Goal: Information Seeking & Learning: Learn about a topic

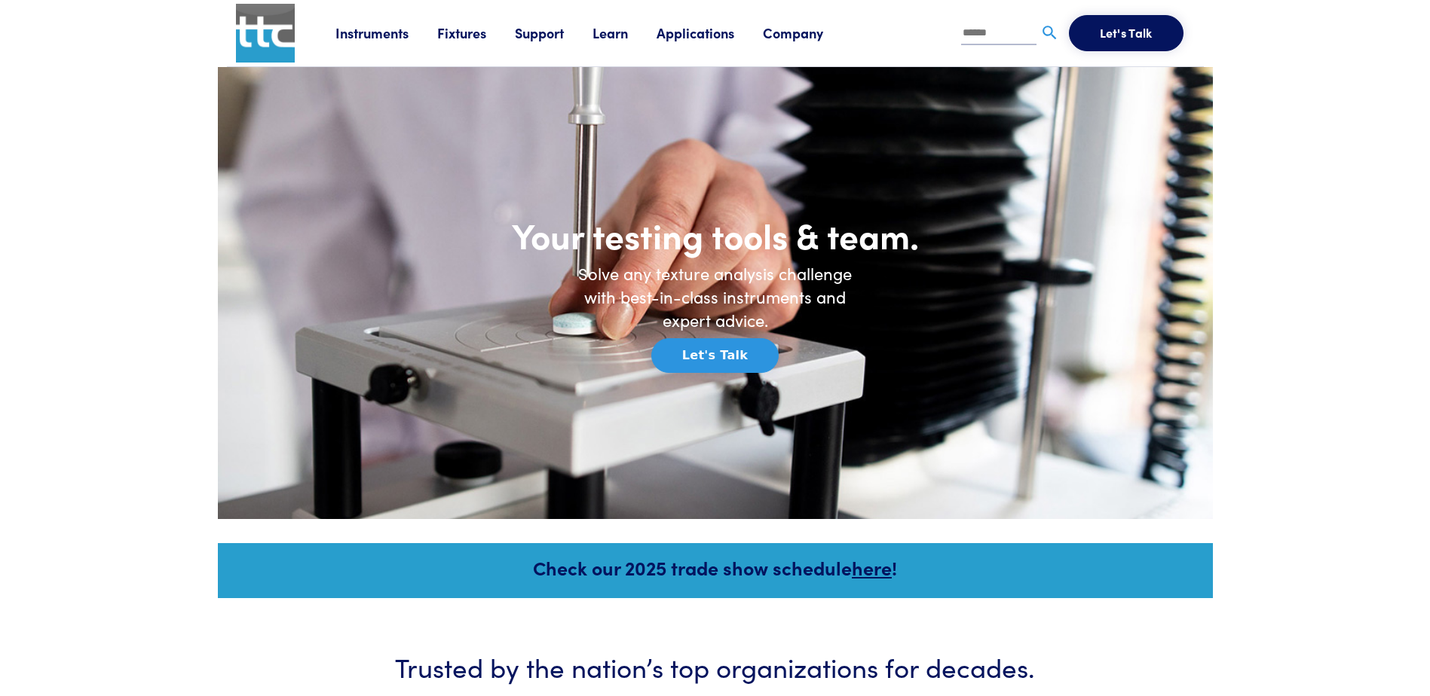
click at [455, 32] on link "Fixtures" at bounding box center [476, 32] width 78 height 19
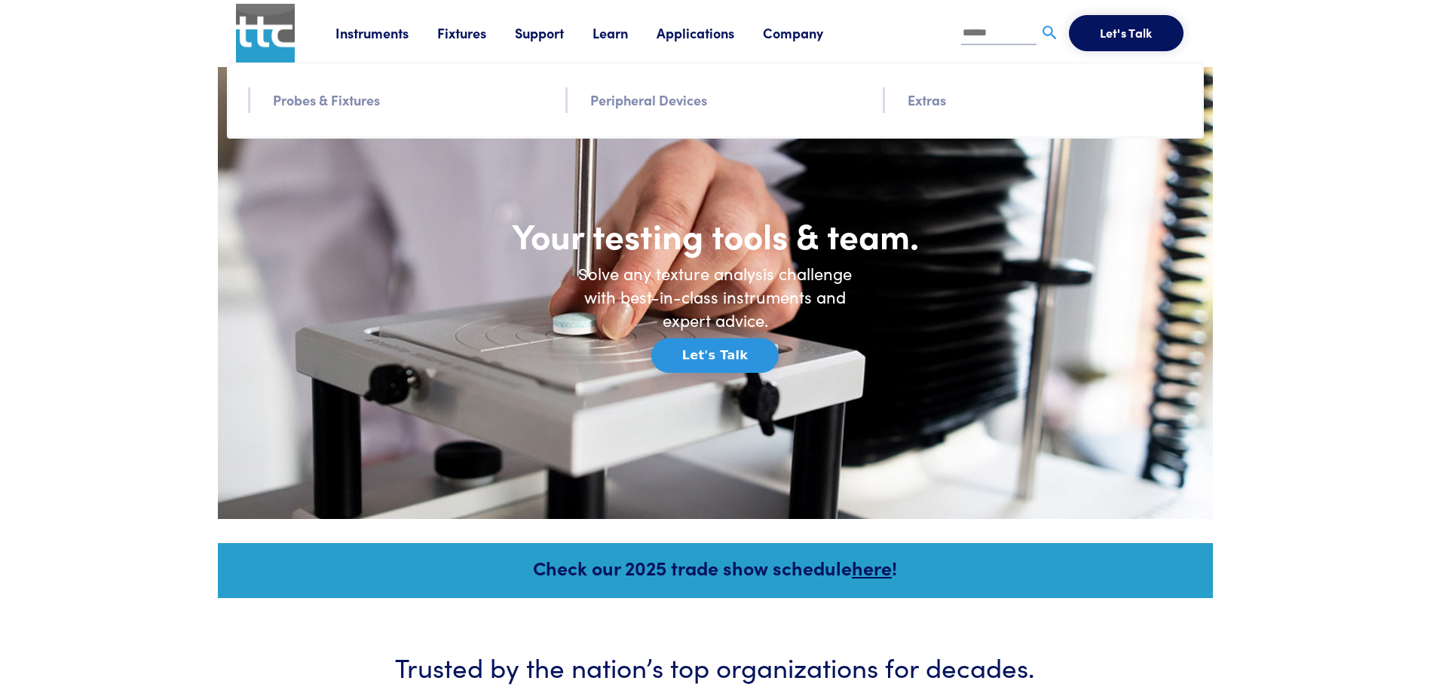
click at [354, 104] on link "Probes & Fixtures" at bounding box center [326, 100] width 107 height 22
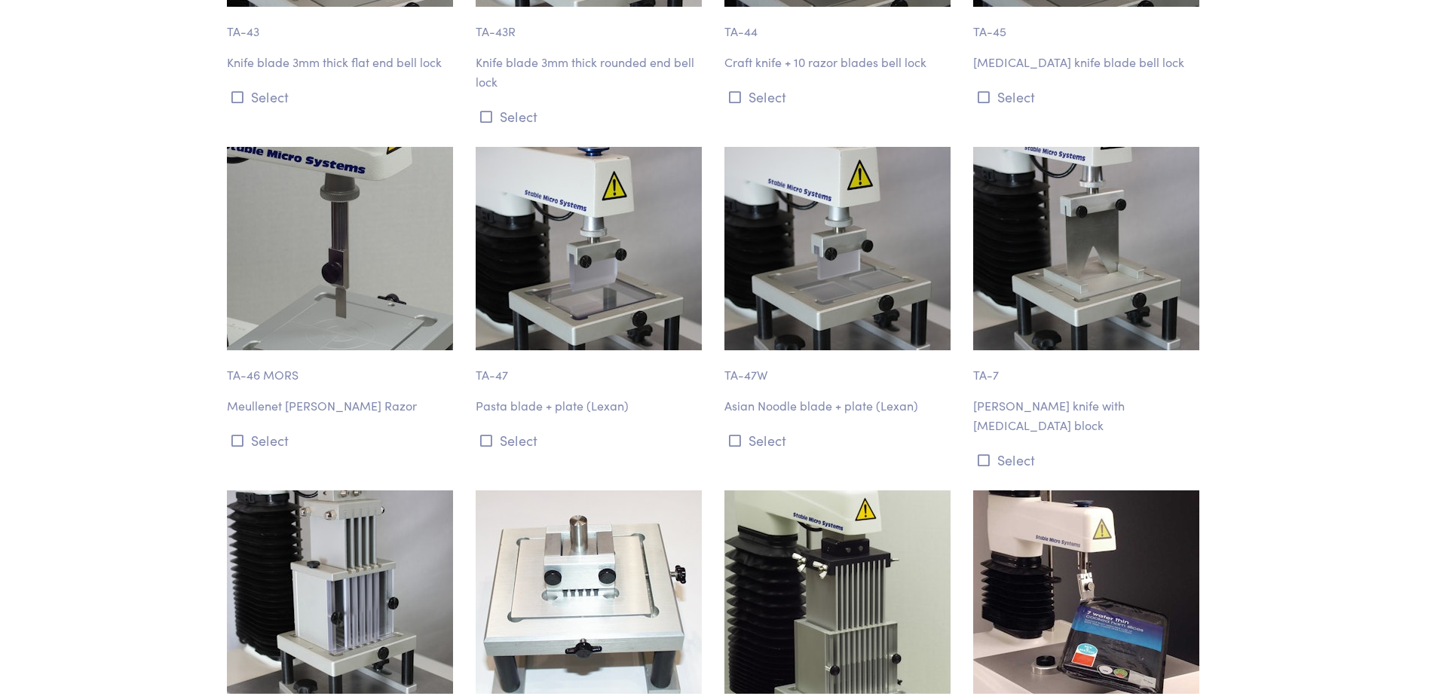
scroll to position [13444, 0]
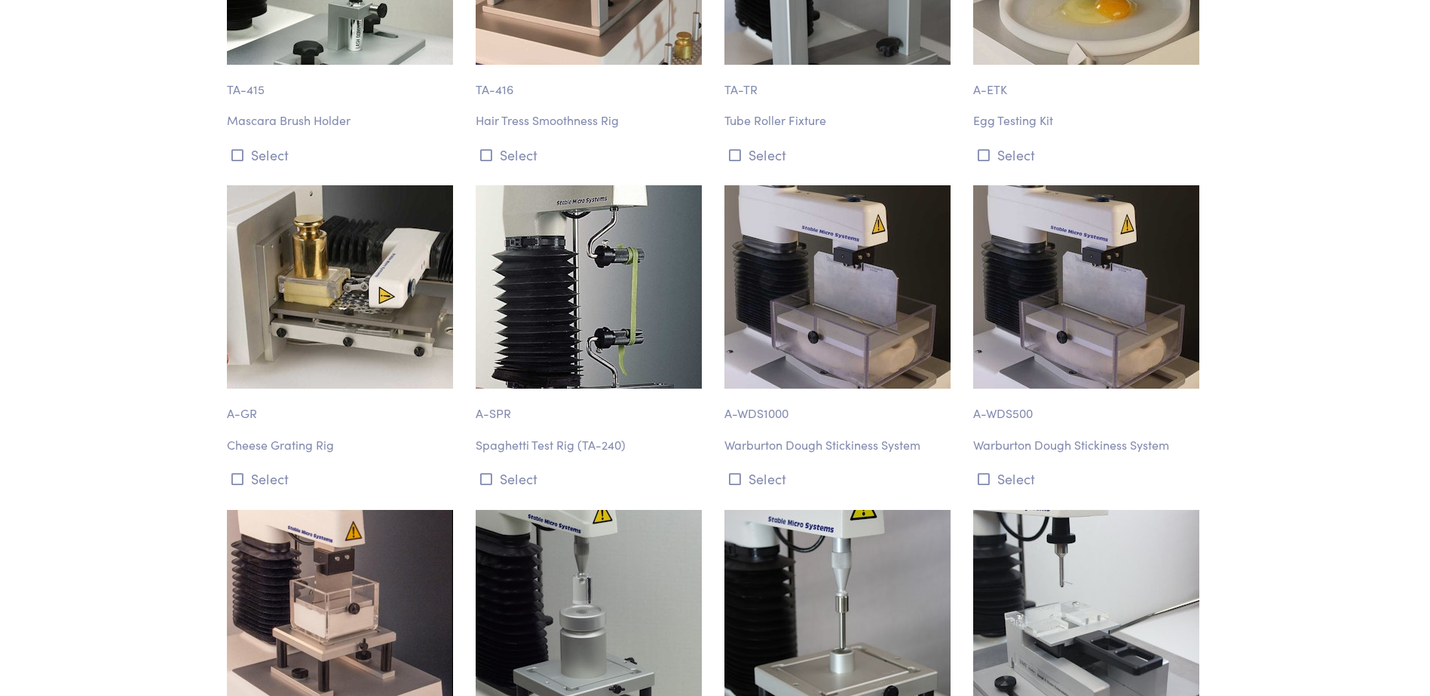
click at [834, 185] on img at bounding box center [837, 287] width 226 height 204
click at [731, 473] on icon at bounding box center [735, 480] width 12 height 14
click at [820, 190] on img at bounding box center [837, 287] width 226 height 204
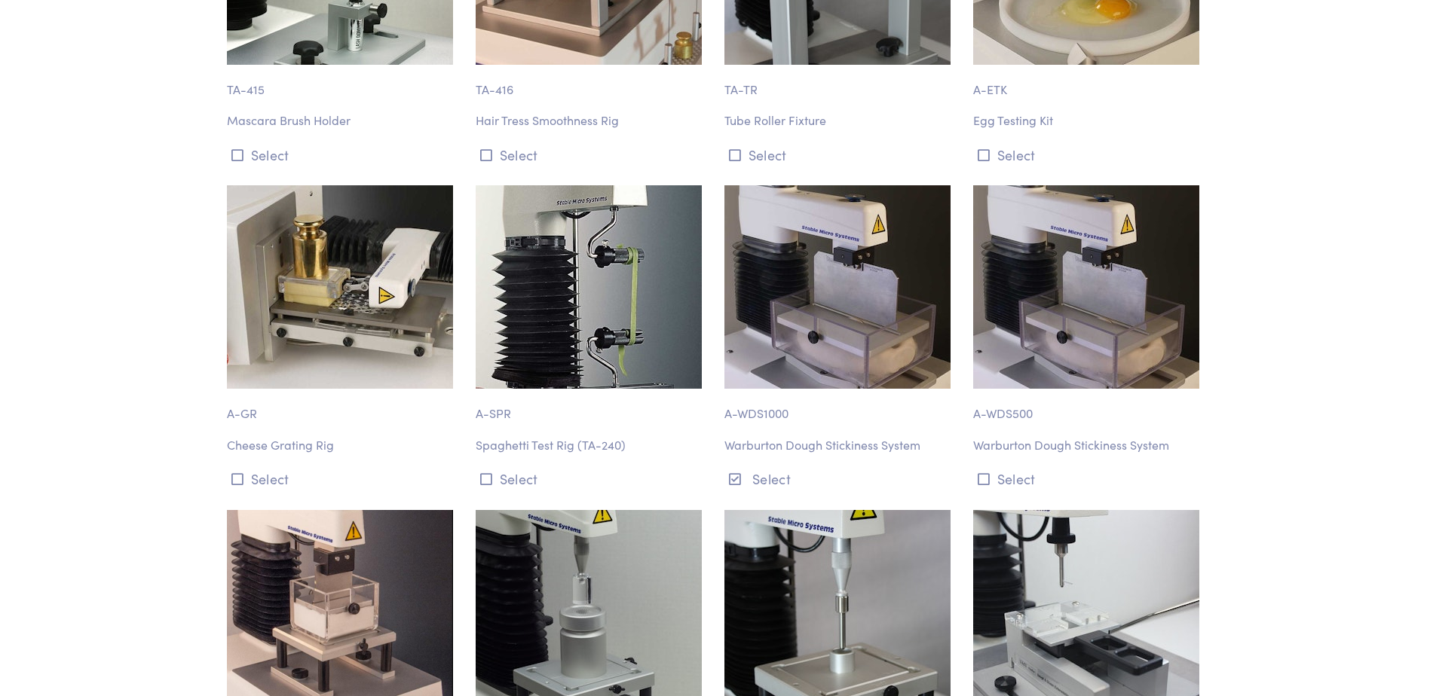
click at [707, 191] on div "A-SPR Spaghetti Test Rig (TA-240) Select" at bounding box center [591, 338] width 249 height 306
click at [749, 467] on button "Select" at bounding box center [839, 479] width 231 height 25
click at [742, 467] on button "Select" at bounding box center [839, 479] width 231 height 25
click at [869, 224] on img at bounding box center [837, 287] width 226 height 204
click at [868, 223] on img at bounding box center [837, 287] width 226 height 204
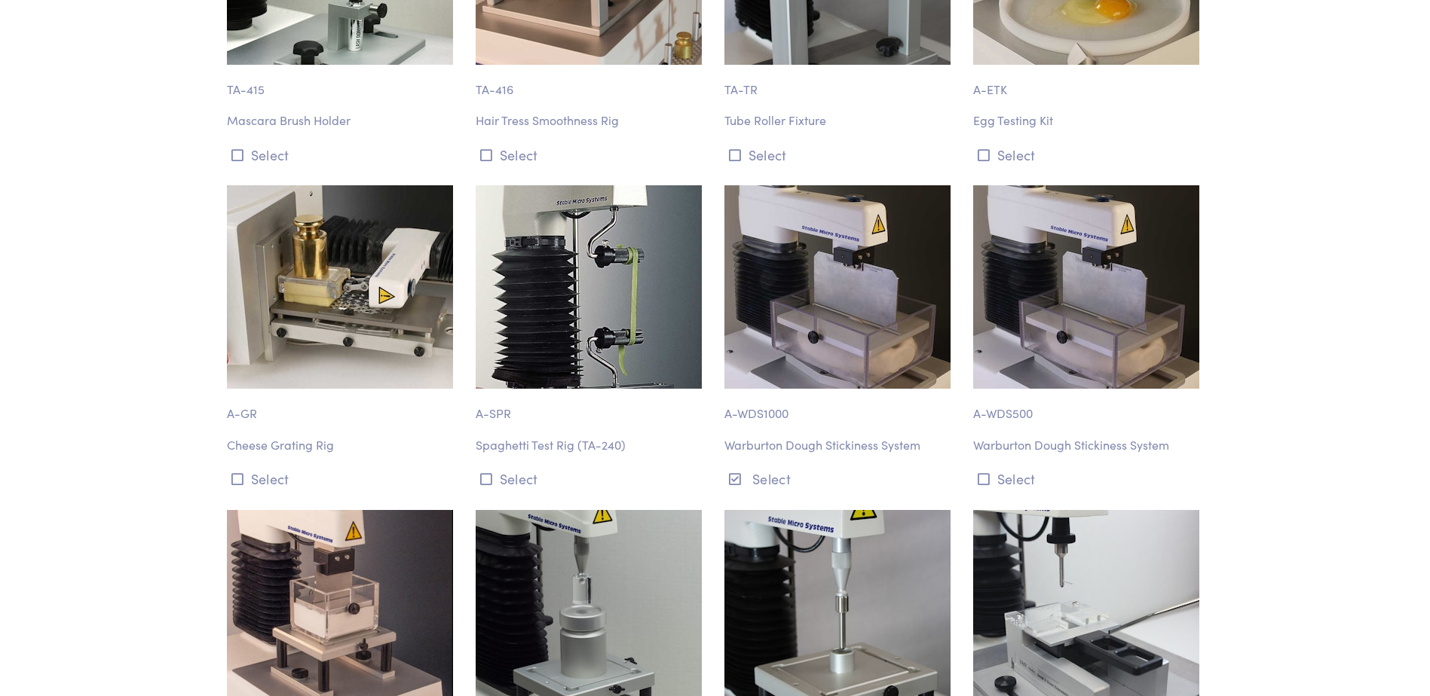
click at [833, 210] on img at bounding box center [837, 287] width 226 height 204
click at [774, 467] on button "Select" at bounding box center [839, 479] width 231 height 25
click at [769, 222] on img at bounding box center [837, 287] width 226 height 204
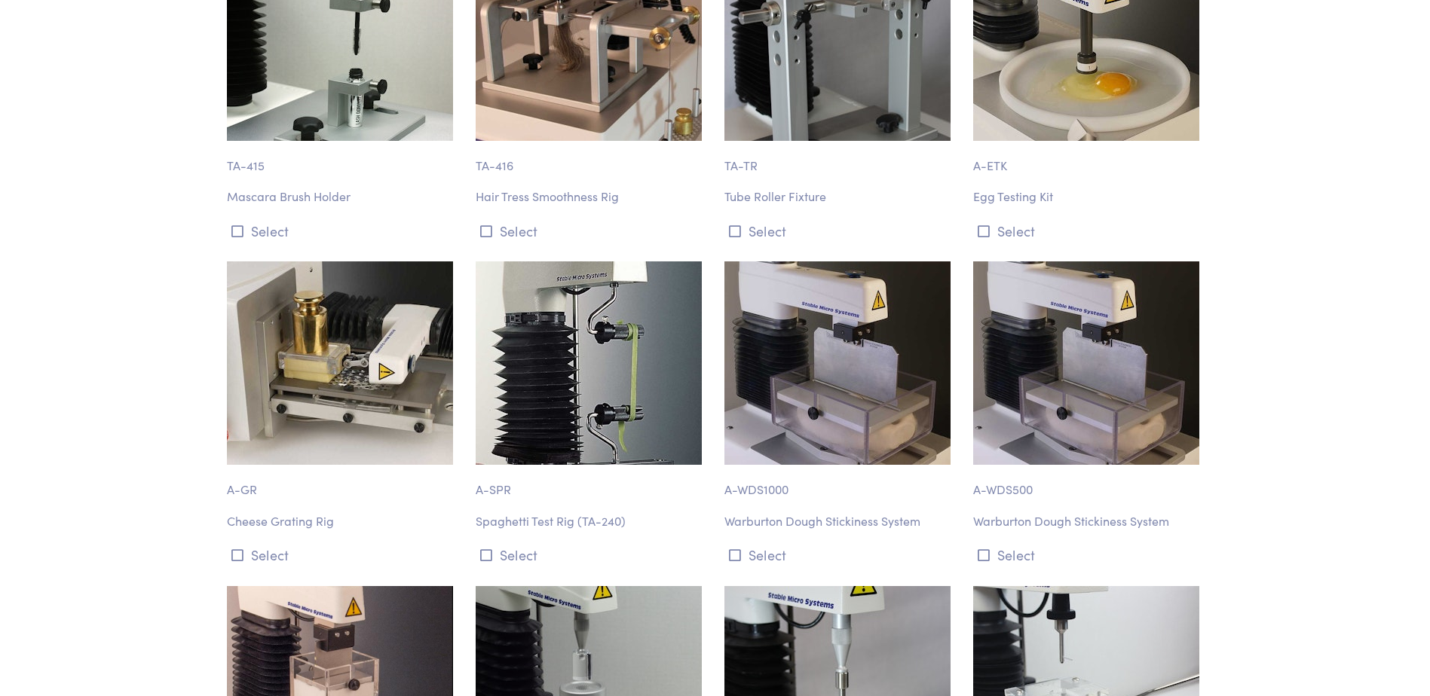
scroll to position [13369, 0]
click at [807, 261] on img at bounding box center [837, 363] width 226 height 204
click at [734, 548] on icon at bounding box center [735, 555] width 12 height 14
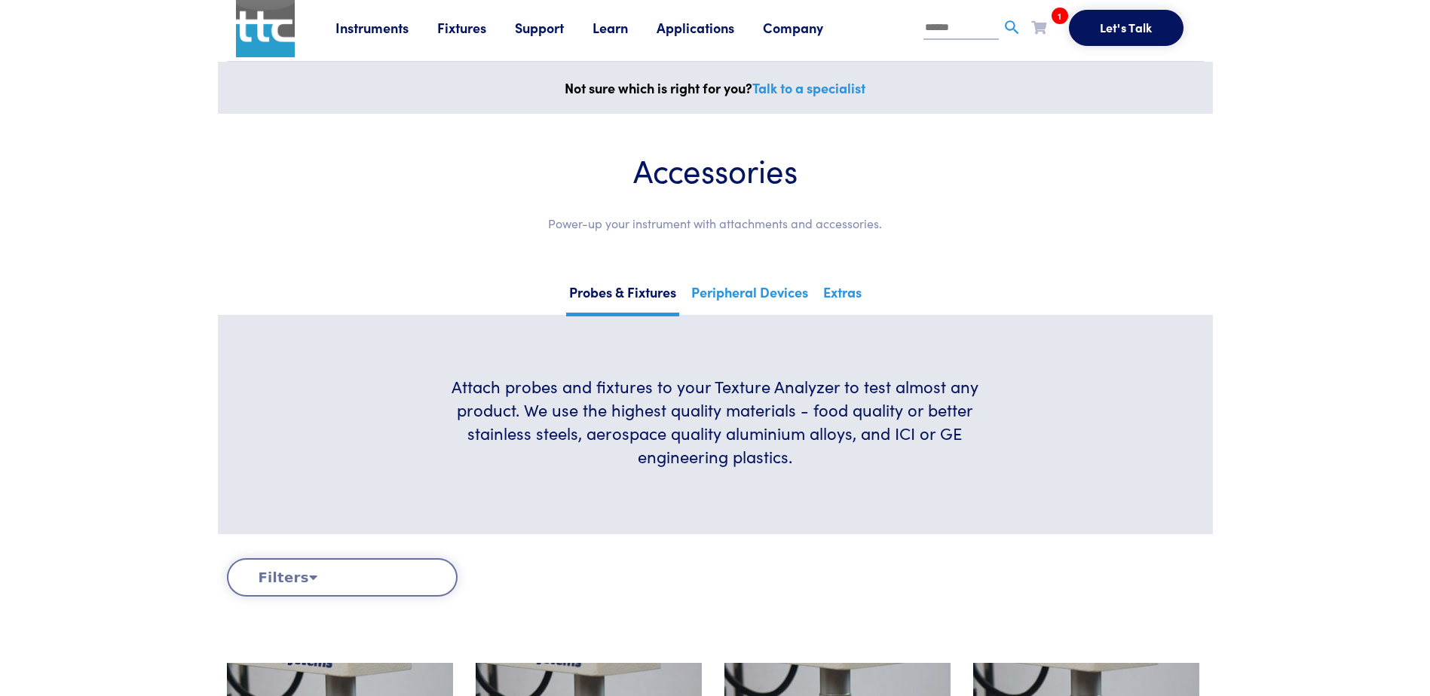
scroll to position [0, 0]
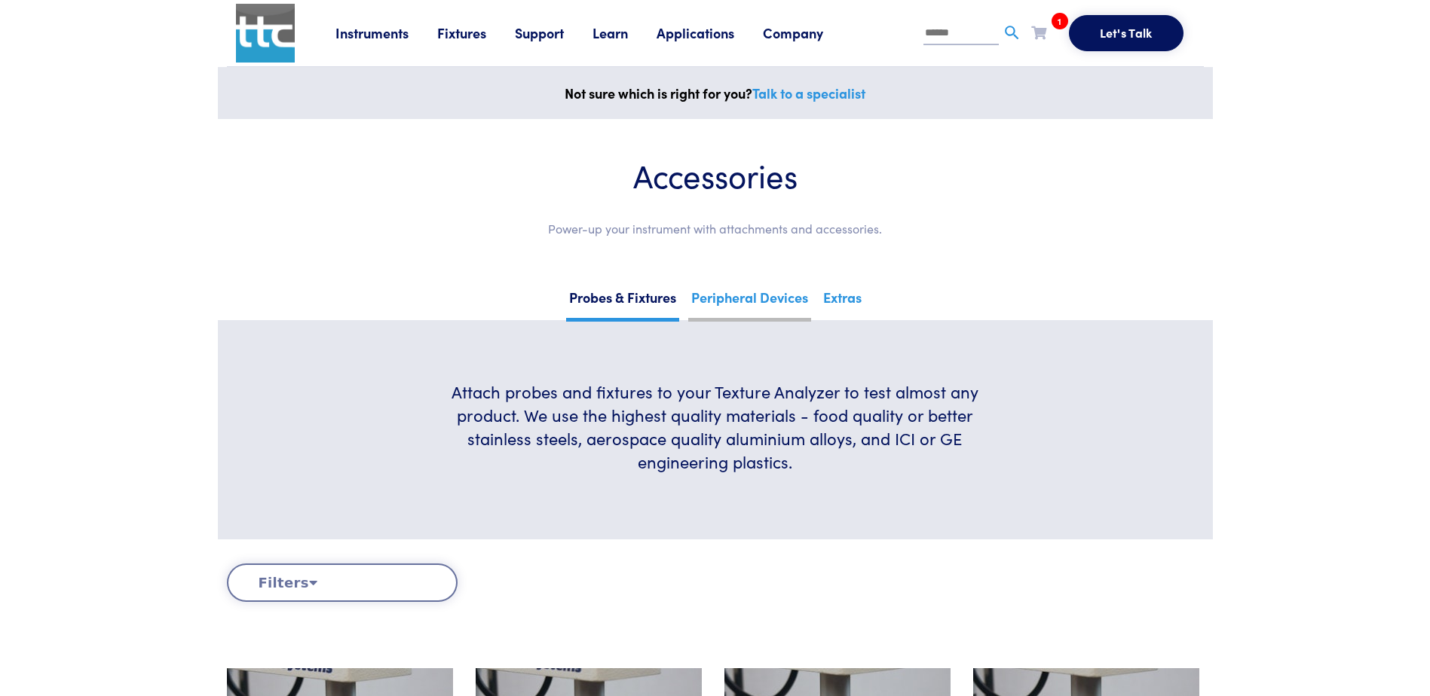
click at [763, 298] on link "Peripheral Devices" at bounding box center [749, 303] width 123 height 37
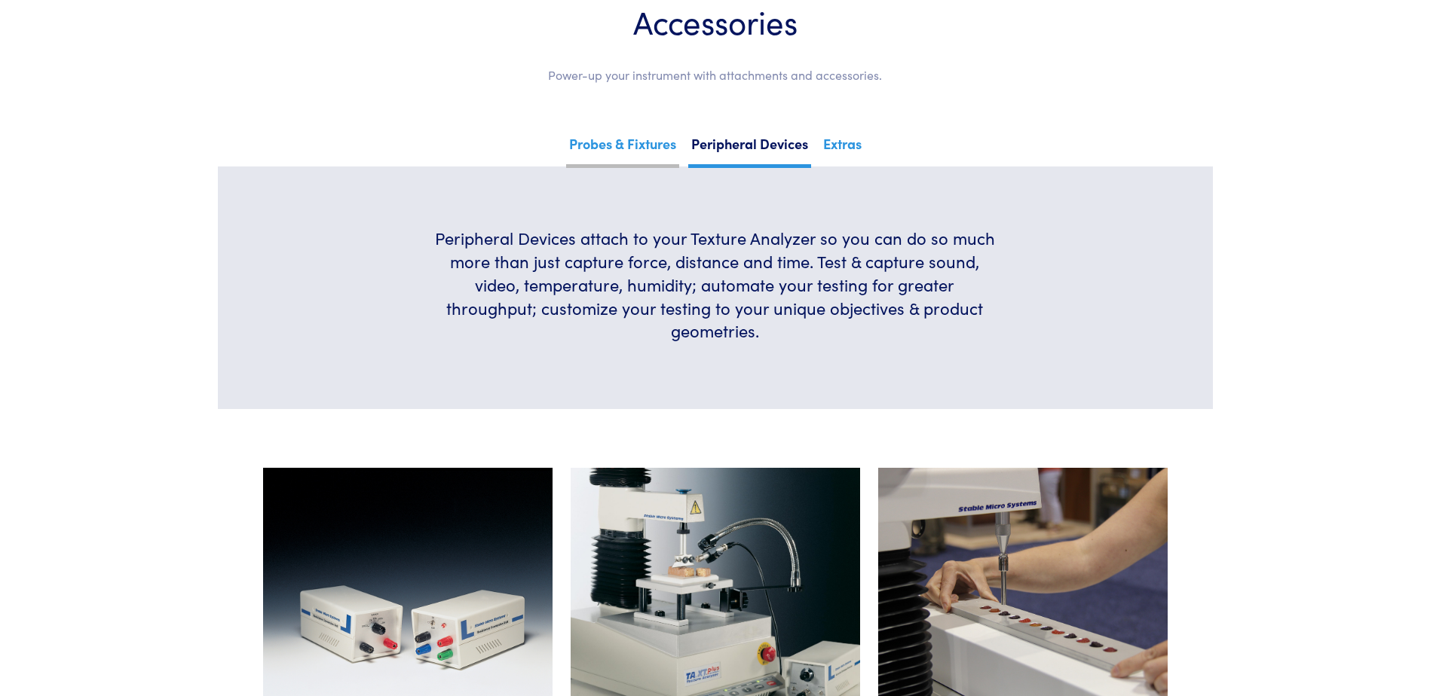
scroll to position [151, 0]
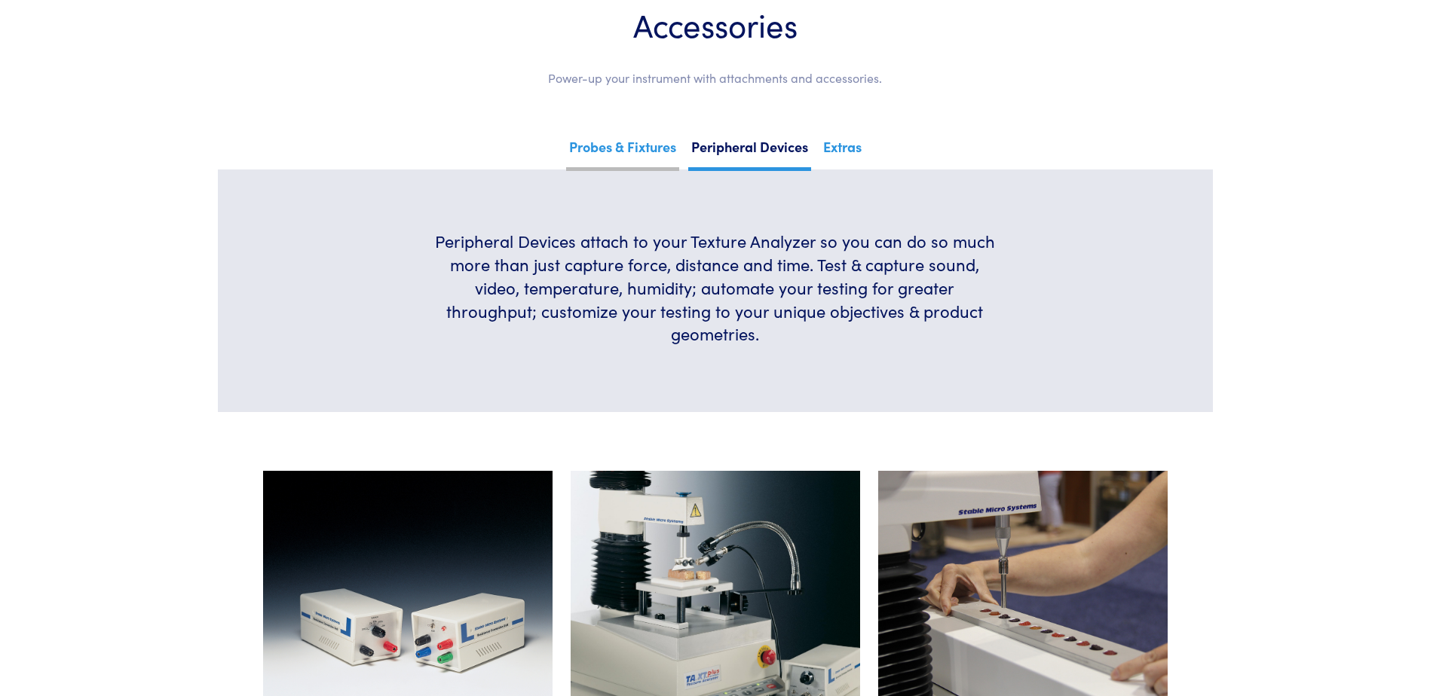
click at [623, 150] on link "Probes & Fixtures" at bounding box center [622, 152] width 113 height 37
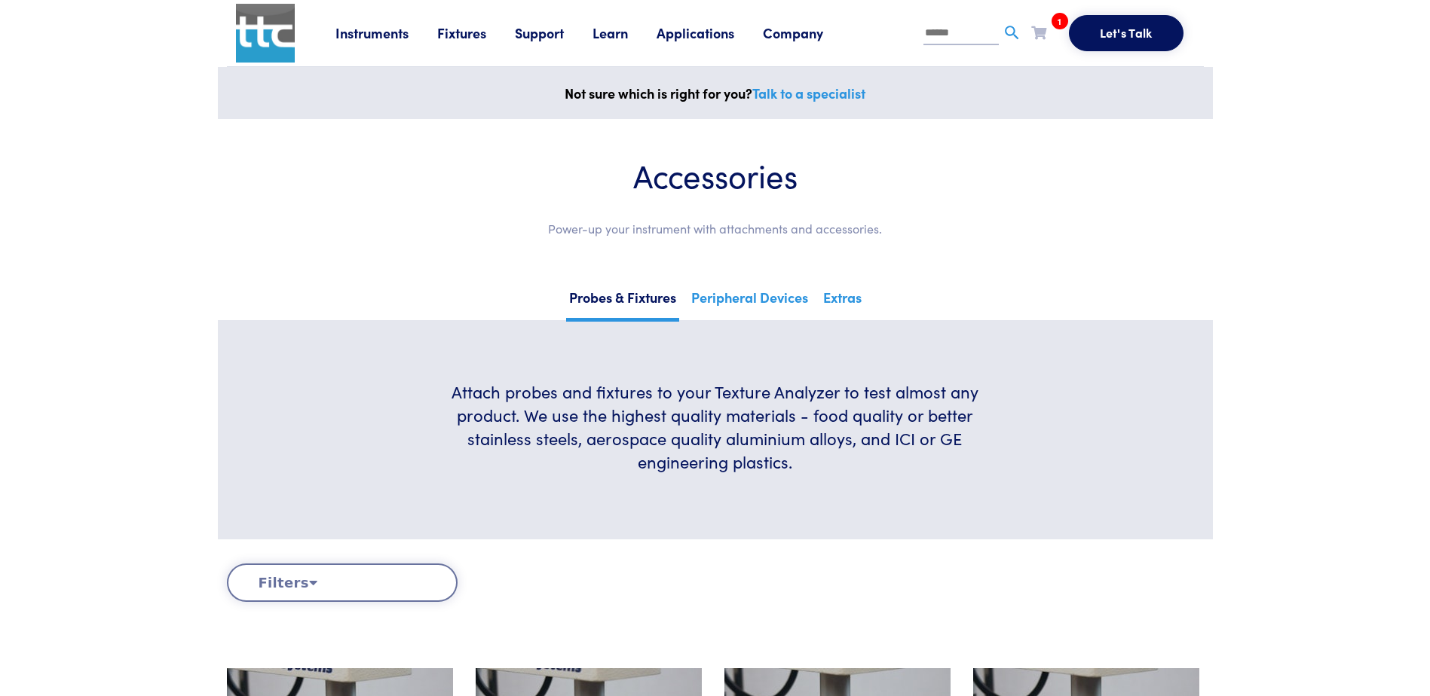
click at [1054, 18] on span "1" at bounding box center [1060, 21] width 17 height 17
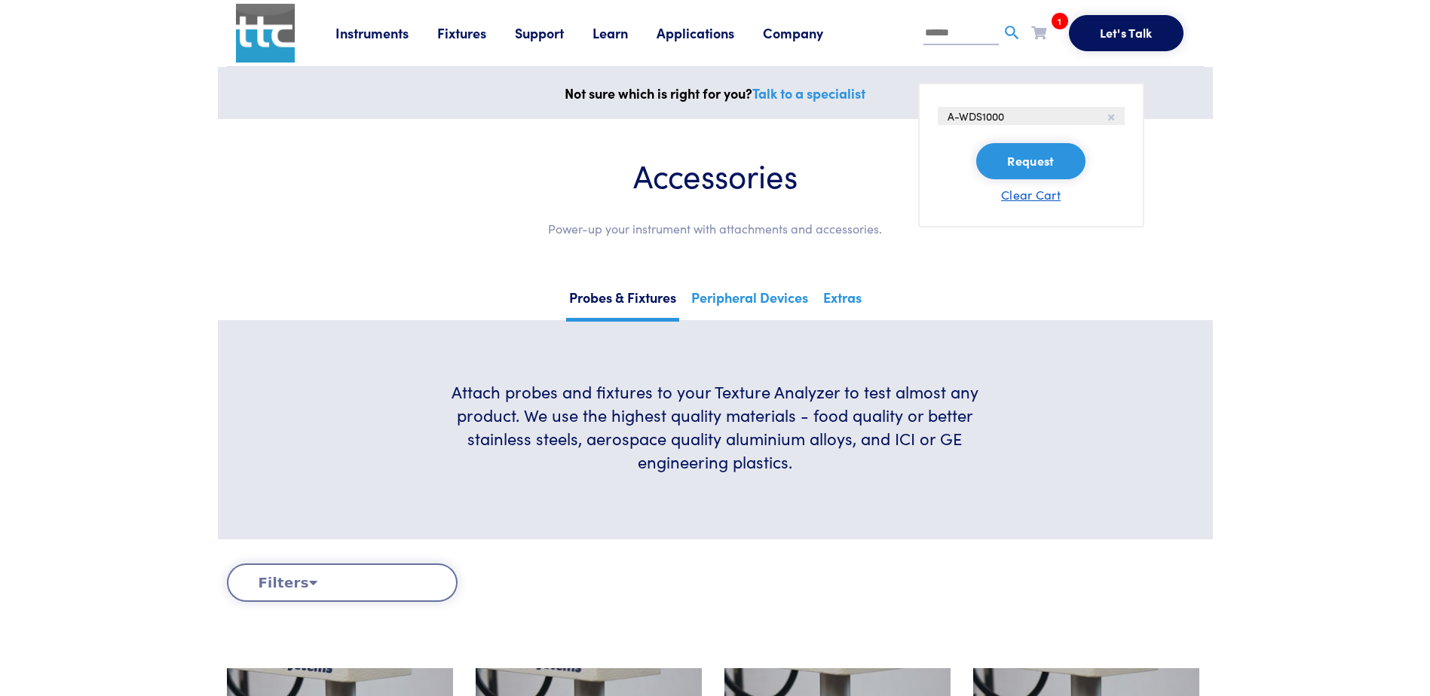
click at [1023, 198] on button "Clear Cart" at bounding box center [1031, 194] width 60 height 18
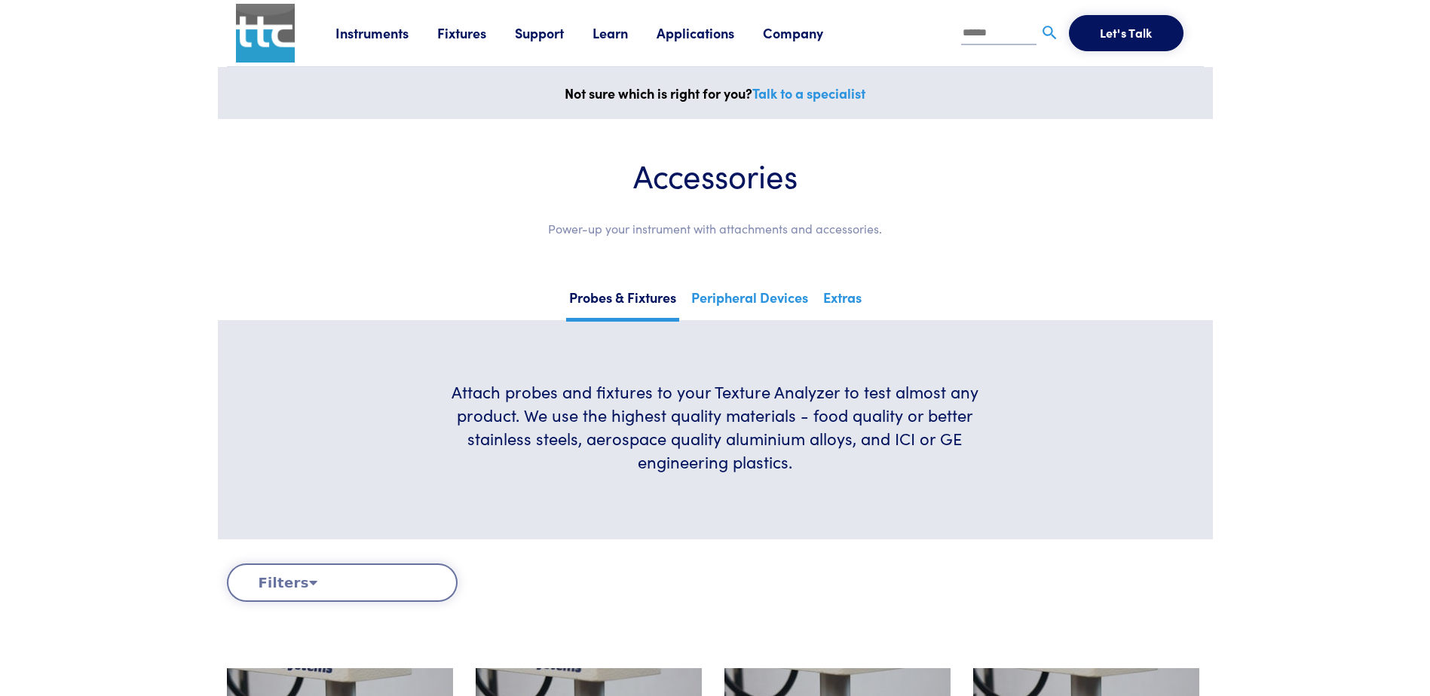
click at [624, 34] on link "Learn" at bounding box center [624, 32] width 64 height 19
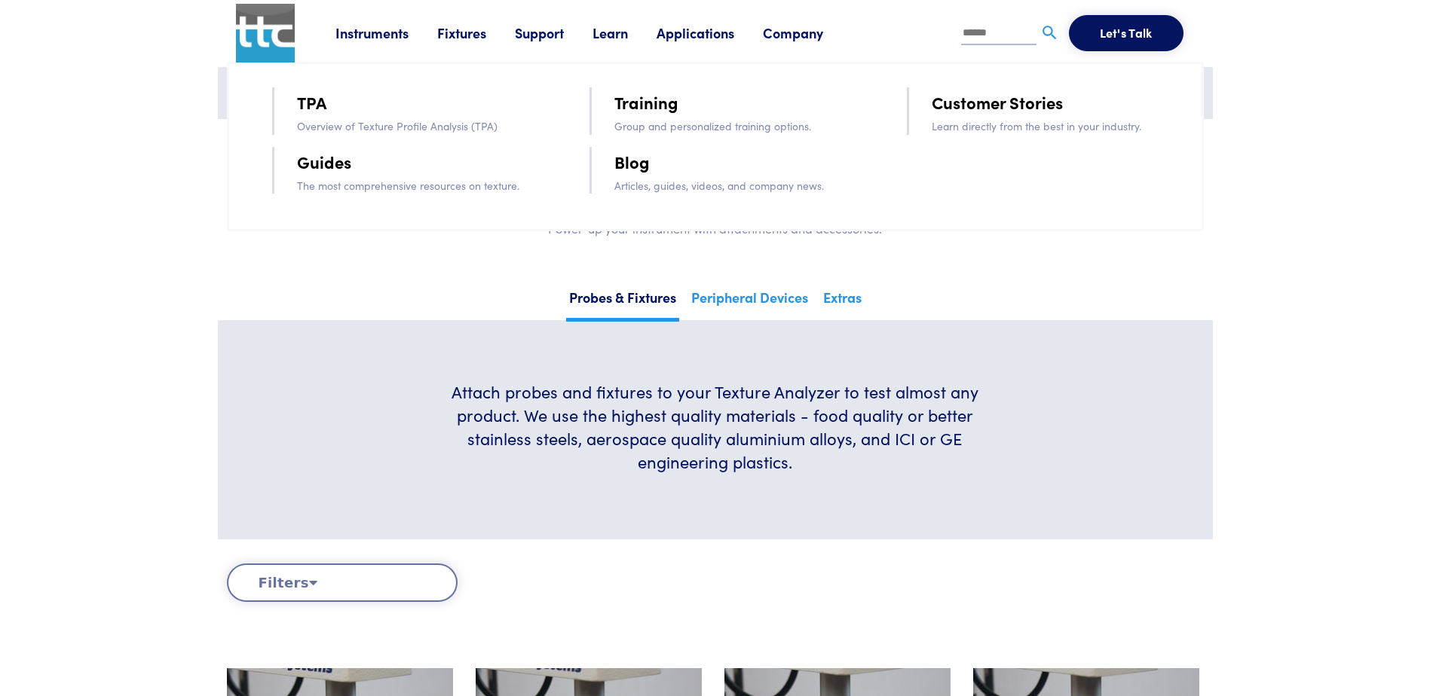
click at [644, 100] on link "Training" at bounding box center [646, 102] width 64 height 26
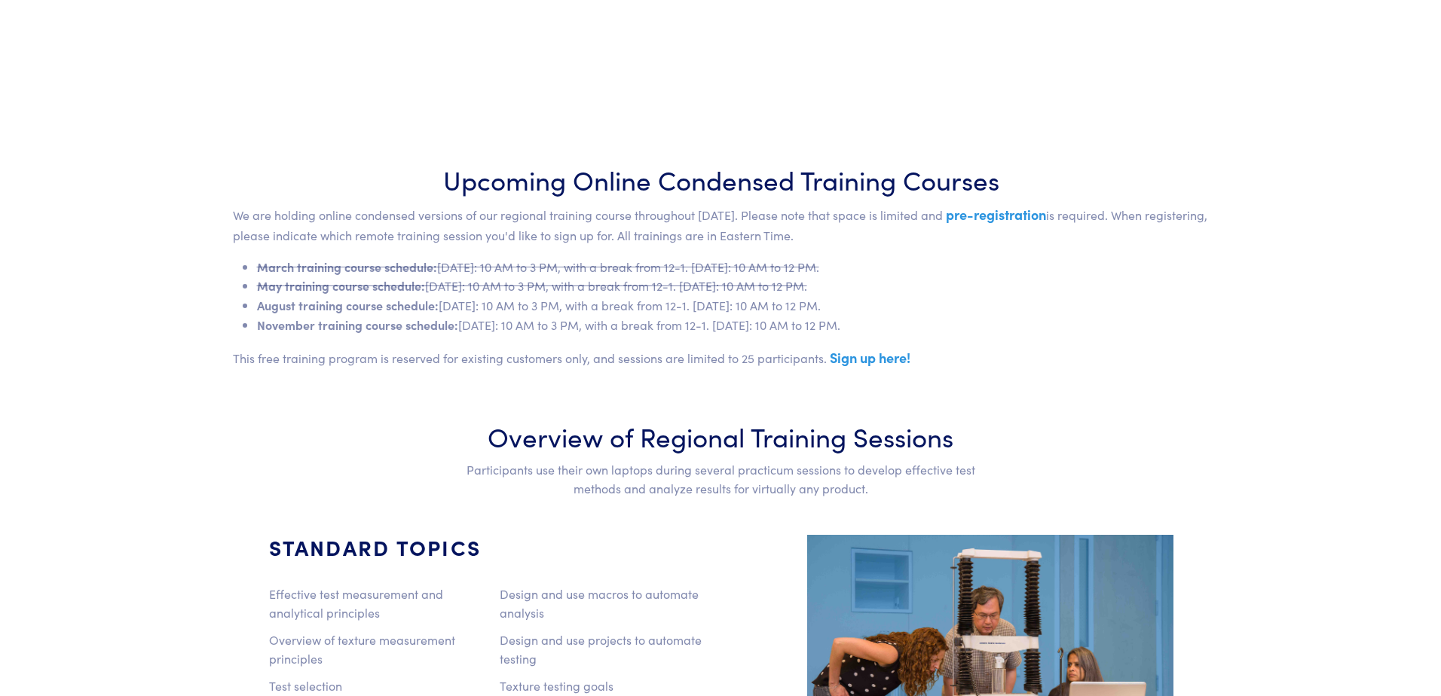
scroll to position [577, 0]
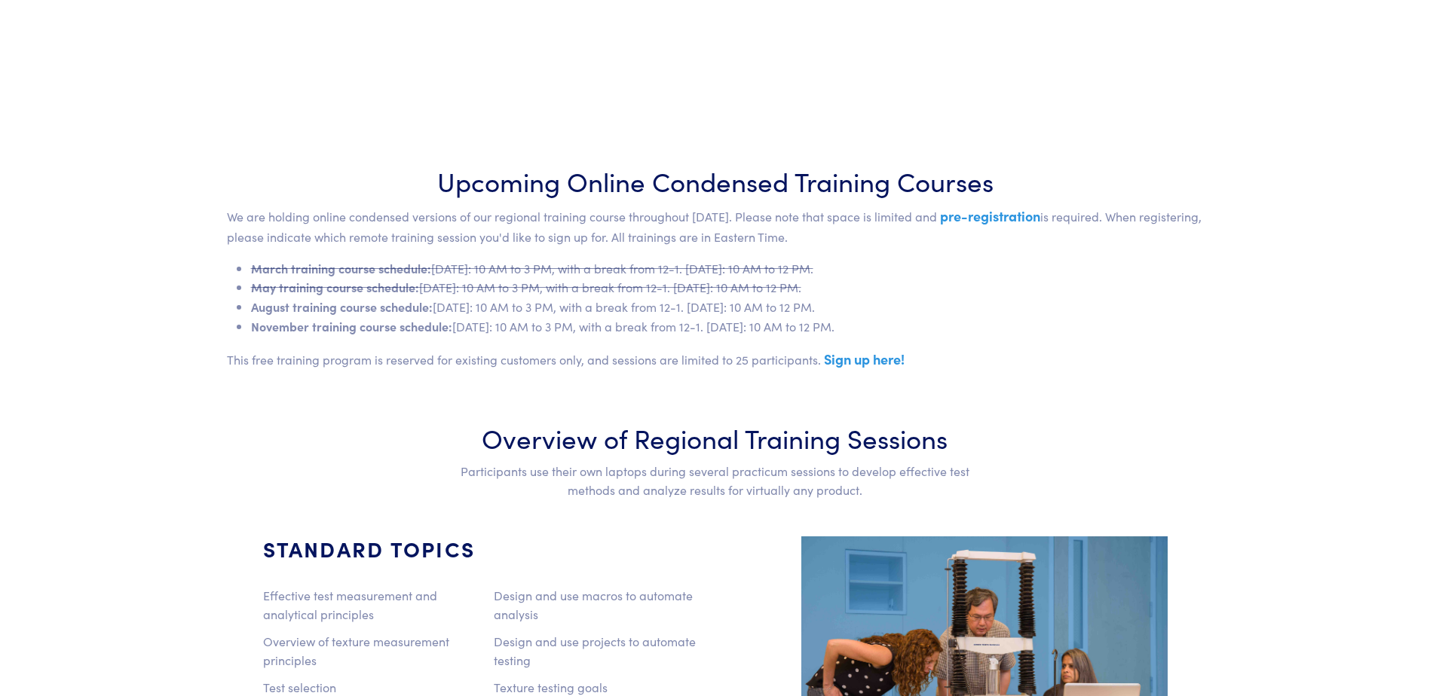
click at [871, 360] on link "Sign up here!" at bounding box center [864, 359] width 81 height 19
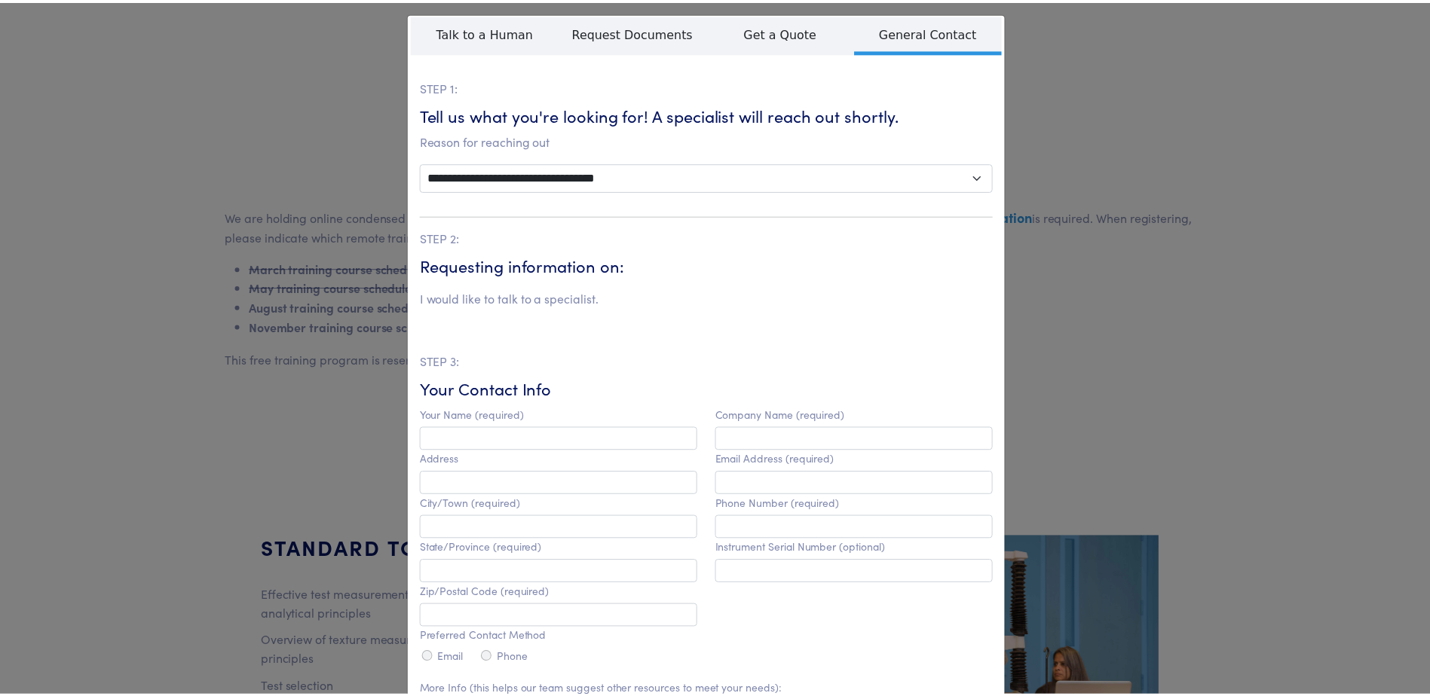
scroll to position [0, 0]
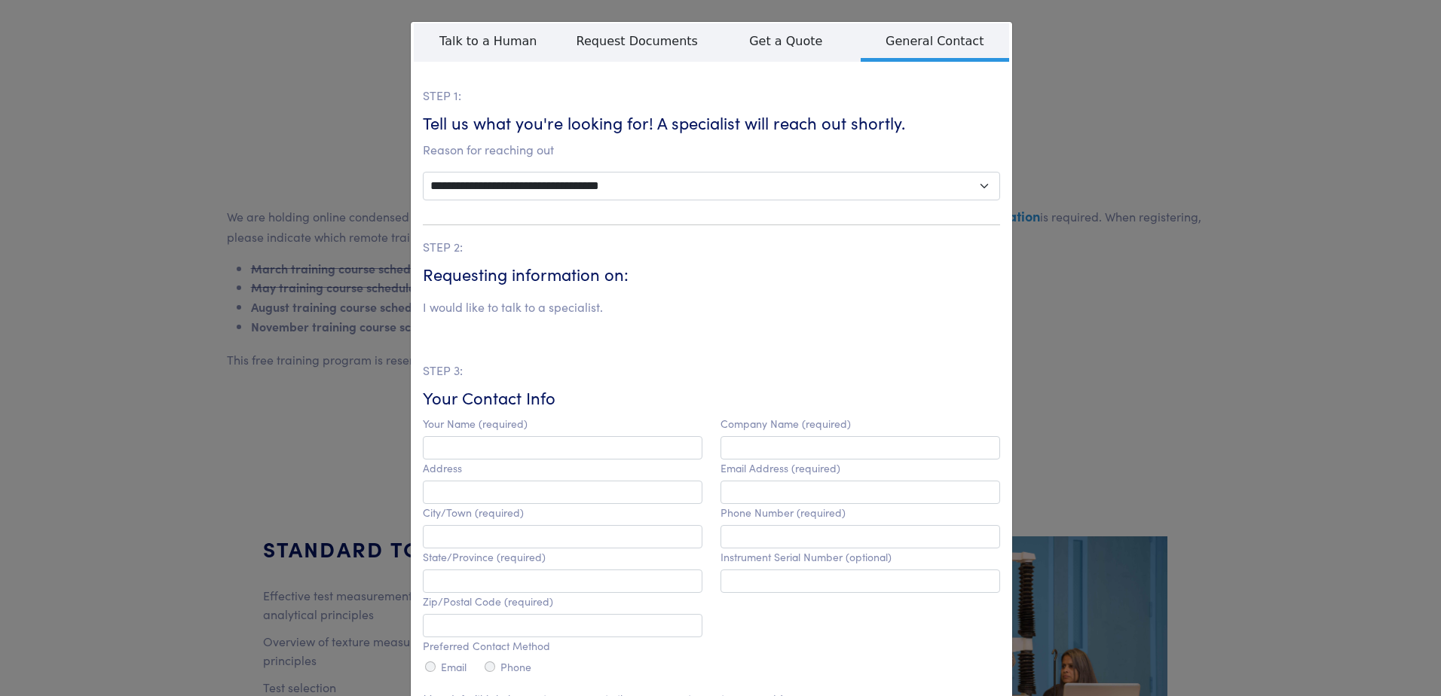
click at [80, 333] on div "**********" at bounding box center [720, 348] width 1441 height 696
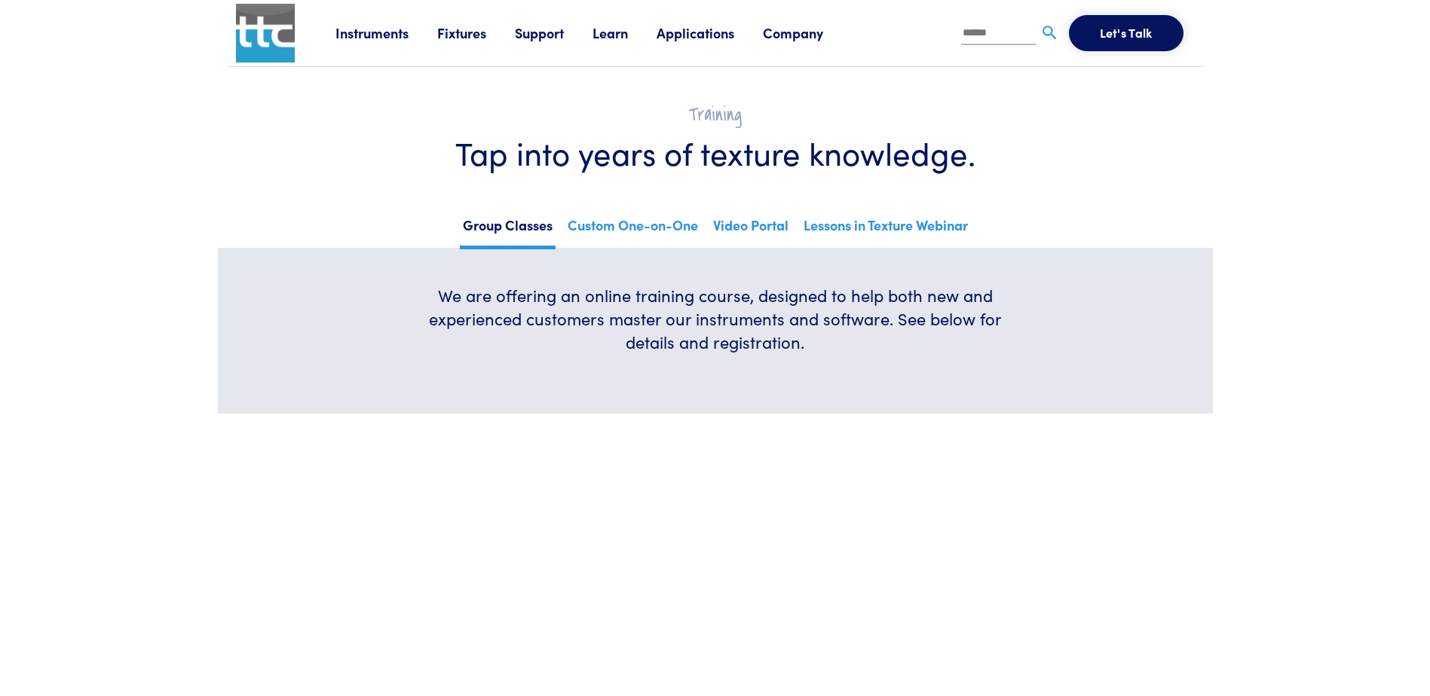
click at [387, 29] on link "Instruments" at bounding box center [386, 32] width 102 height 19
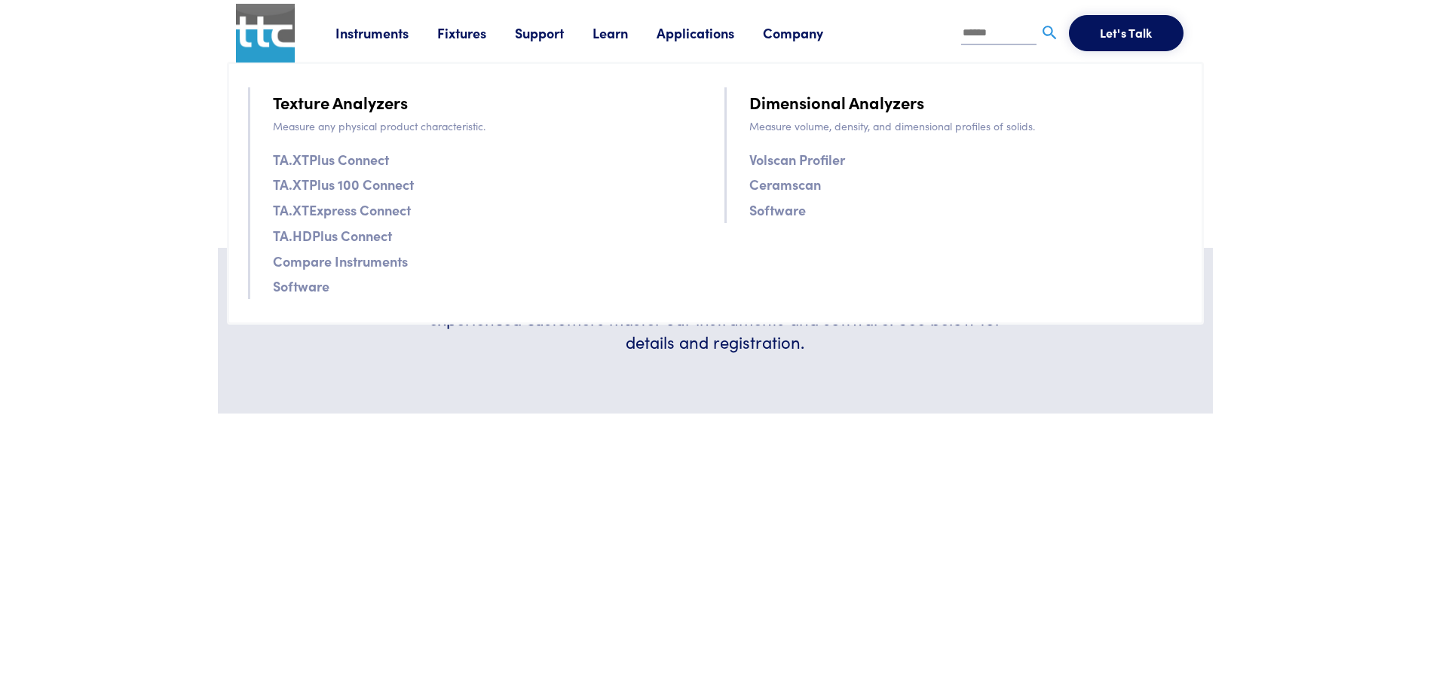
click at [460, 35] on link "Fixtures" at bounding box center [476, 32] width 78 height 19
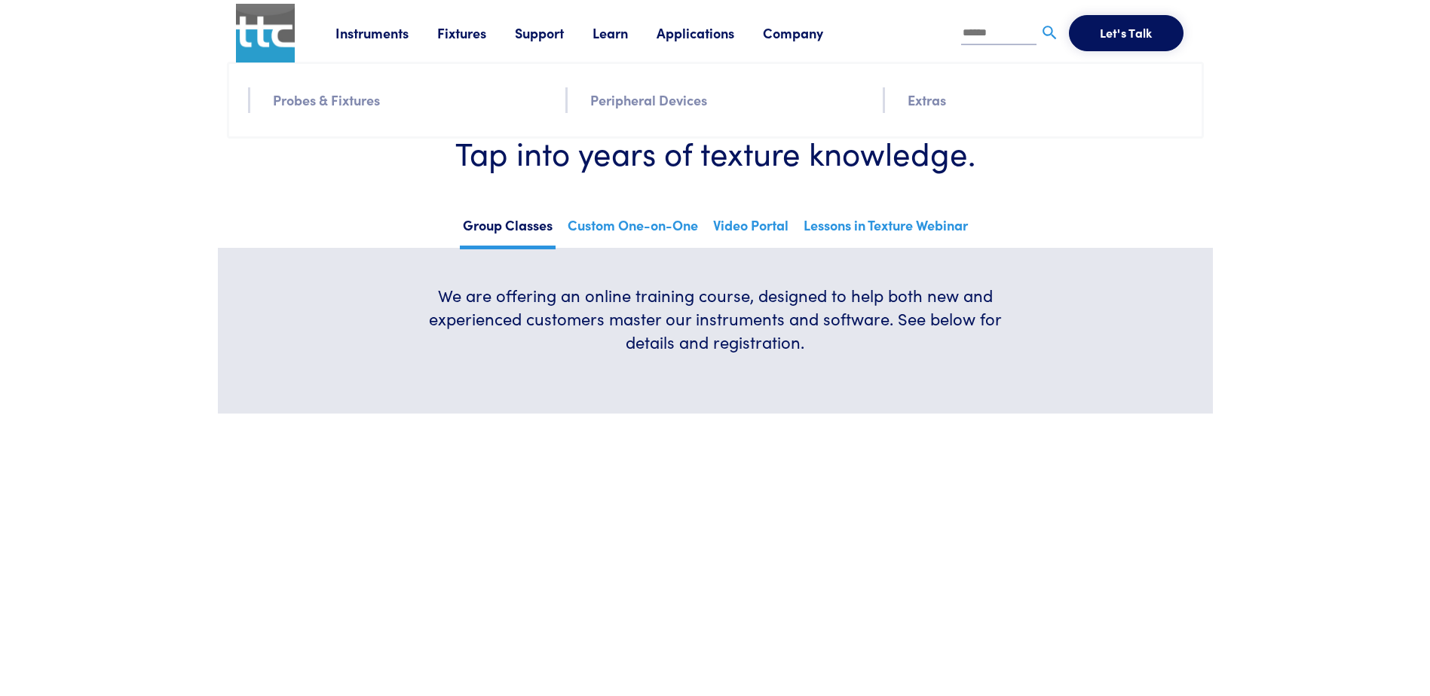
click at [460, 35] on link "Fixtures" at bounding box center [476, 32] width 78 height 19
click at [357, 99] on link "Probes & Fixtures" at bounding box center [326, 100] width 107 height 22
